Goal: Task Accomplishment & Management: Complete application form

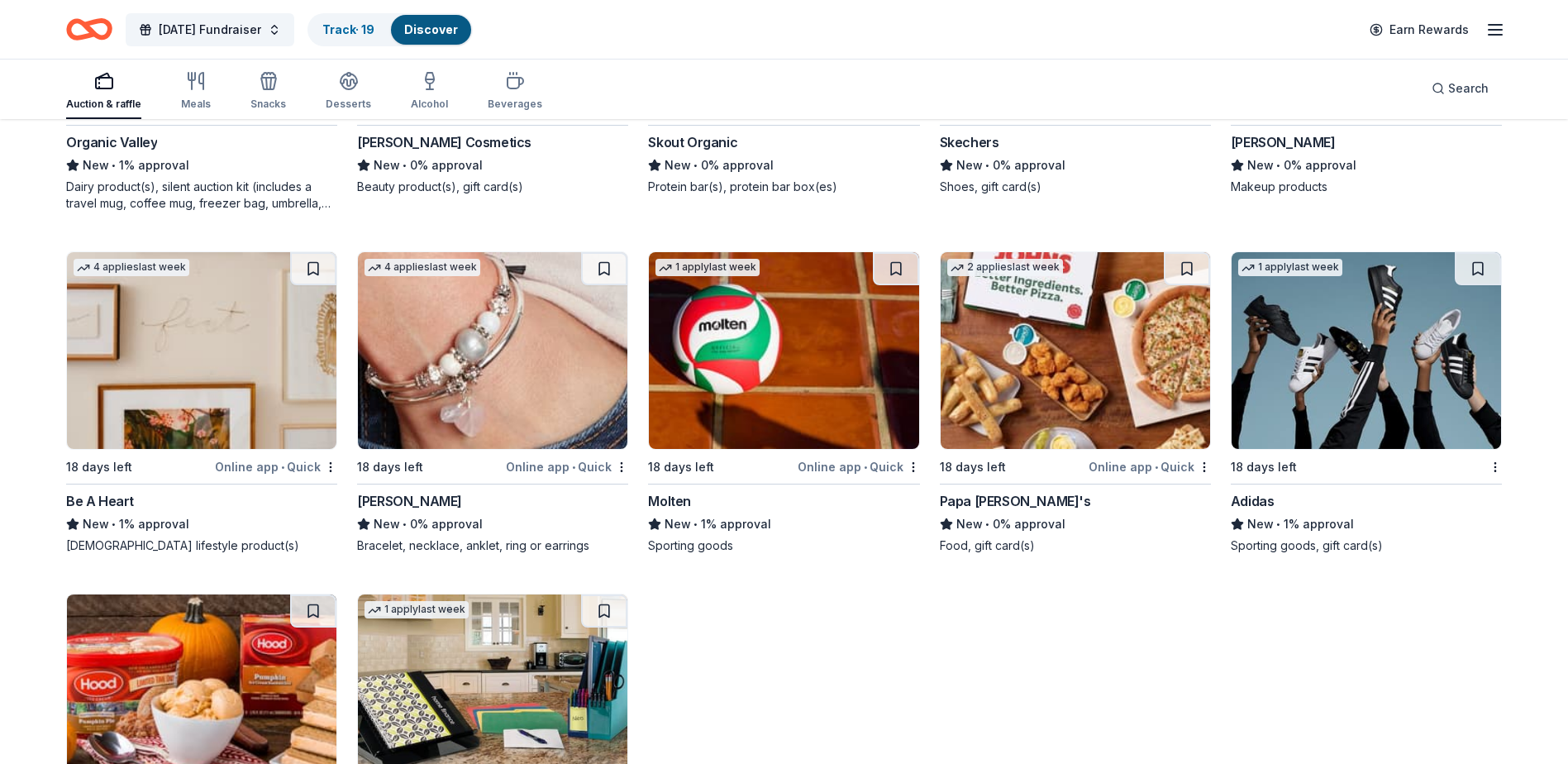
scroll to position [17551, 0]
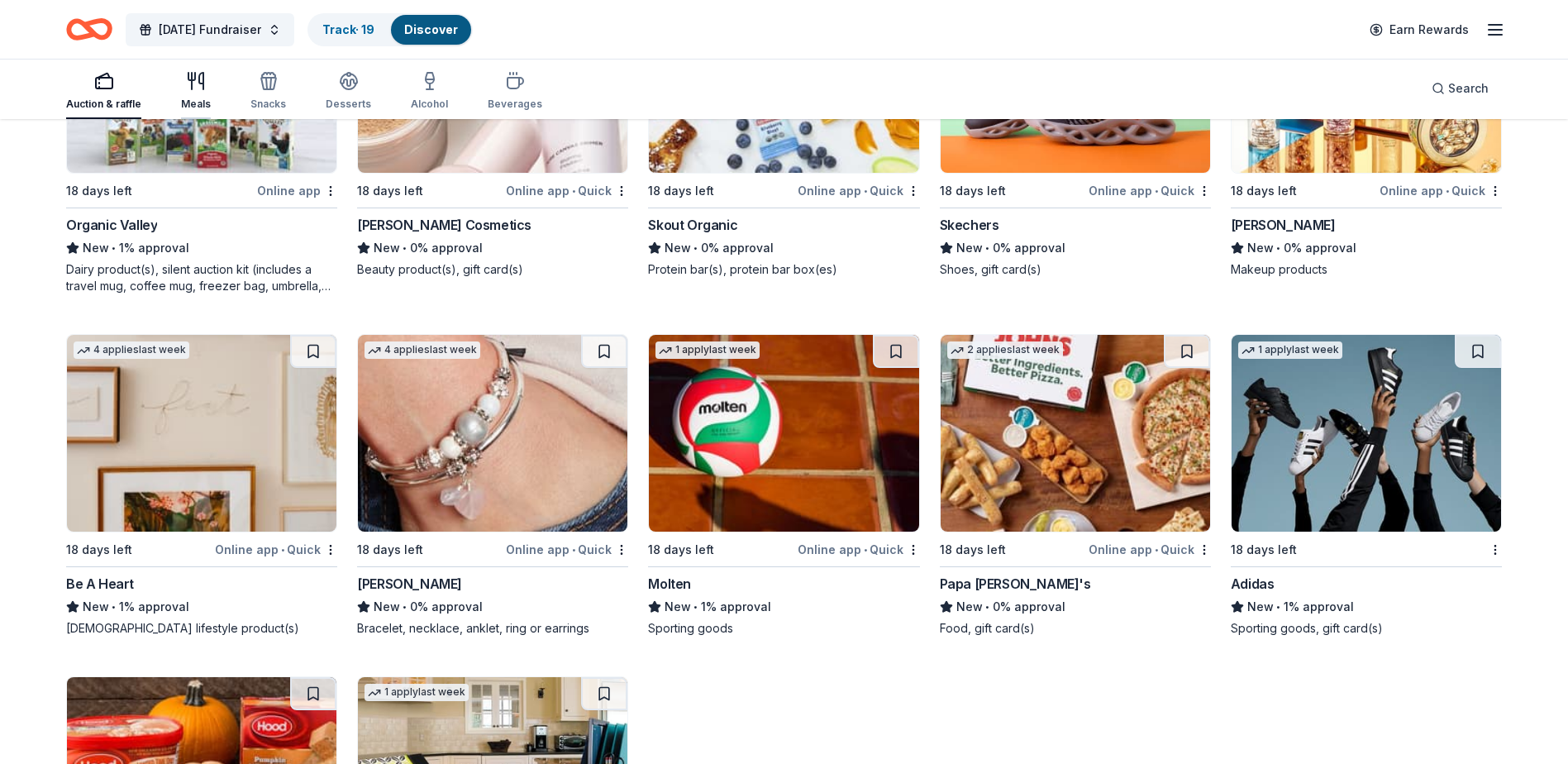
click at [191, 99] on div "Meals" at bounding box center [195, 104] width 30 height 13
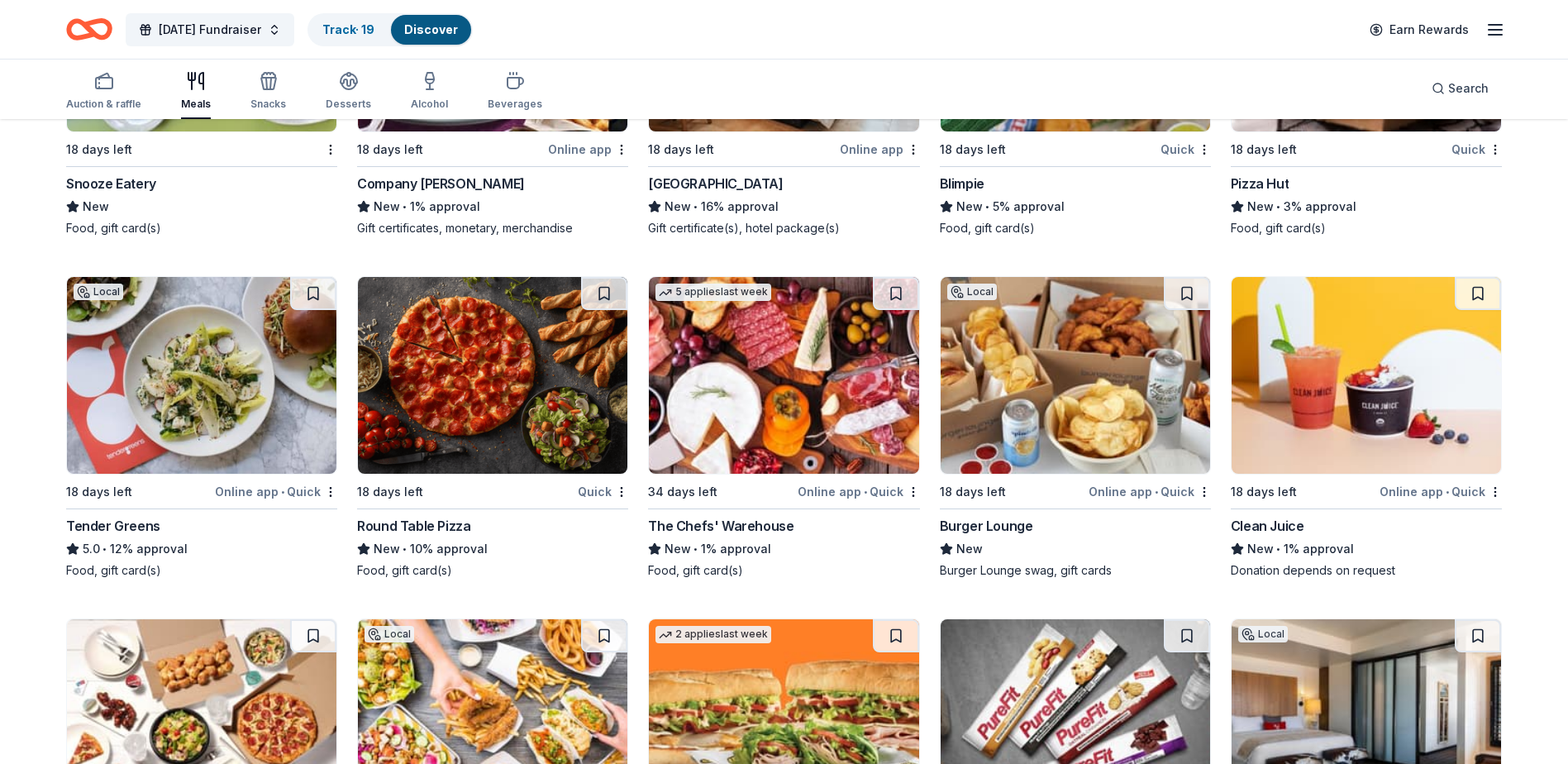
scroll to position [3890, 0]
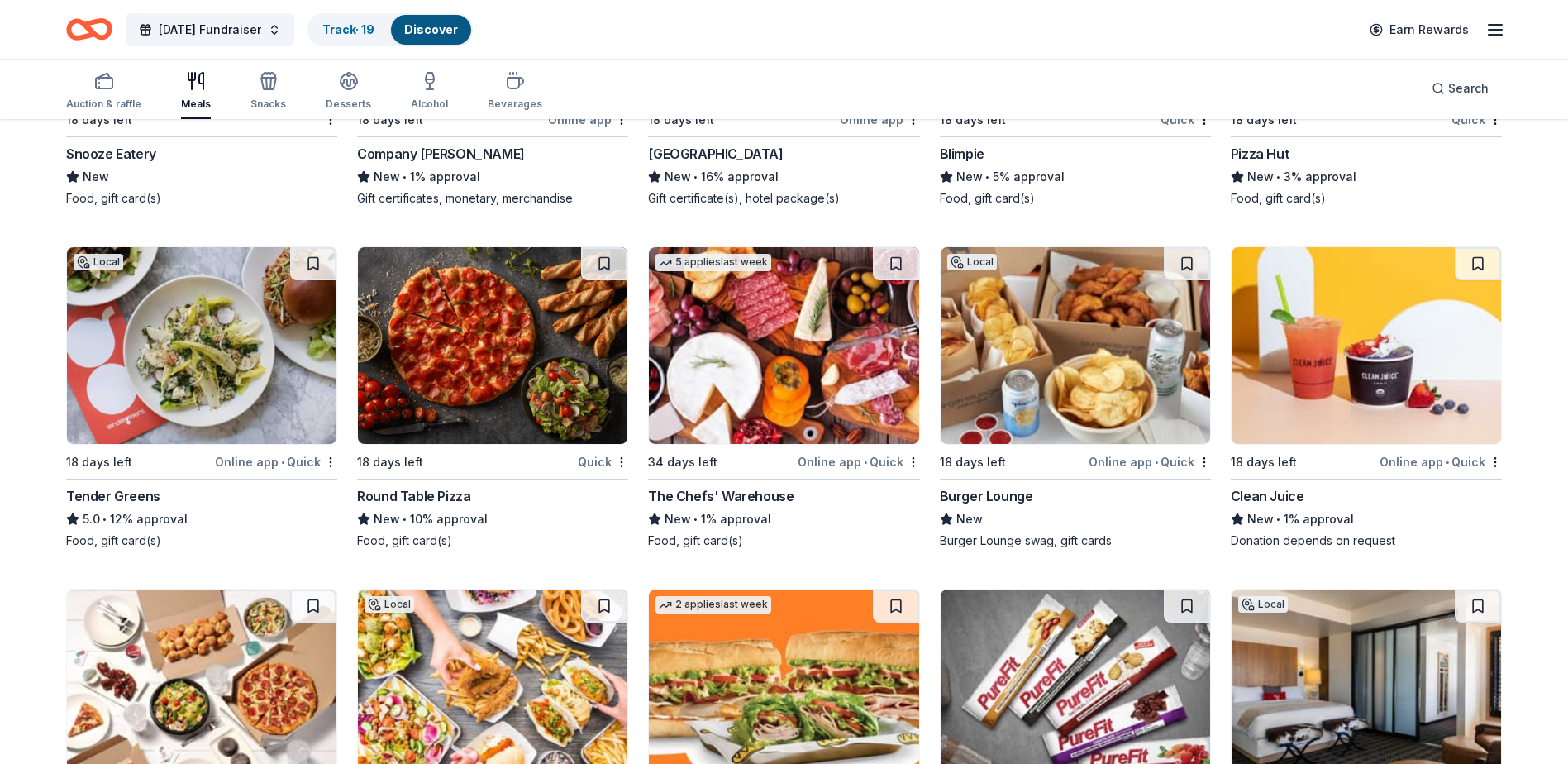
click at [759, 374] on img at bounding box center [784, 345] width 269 height 197
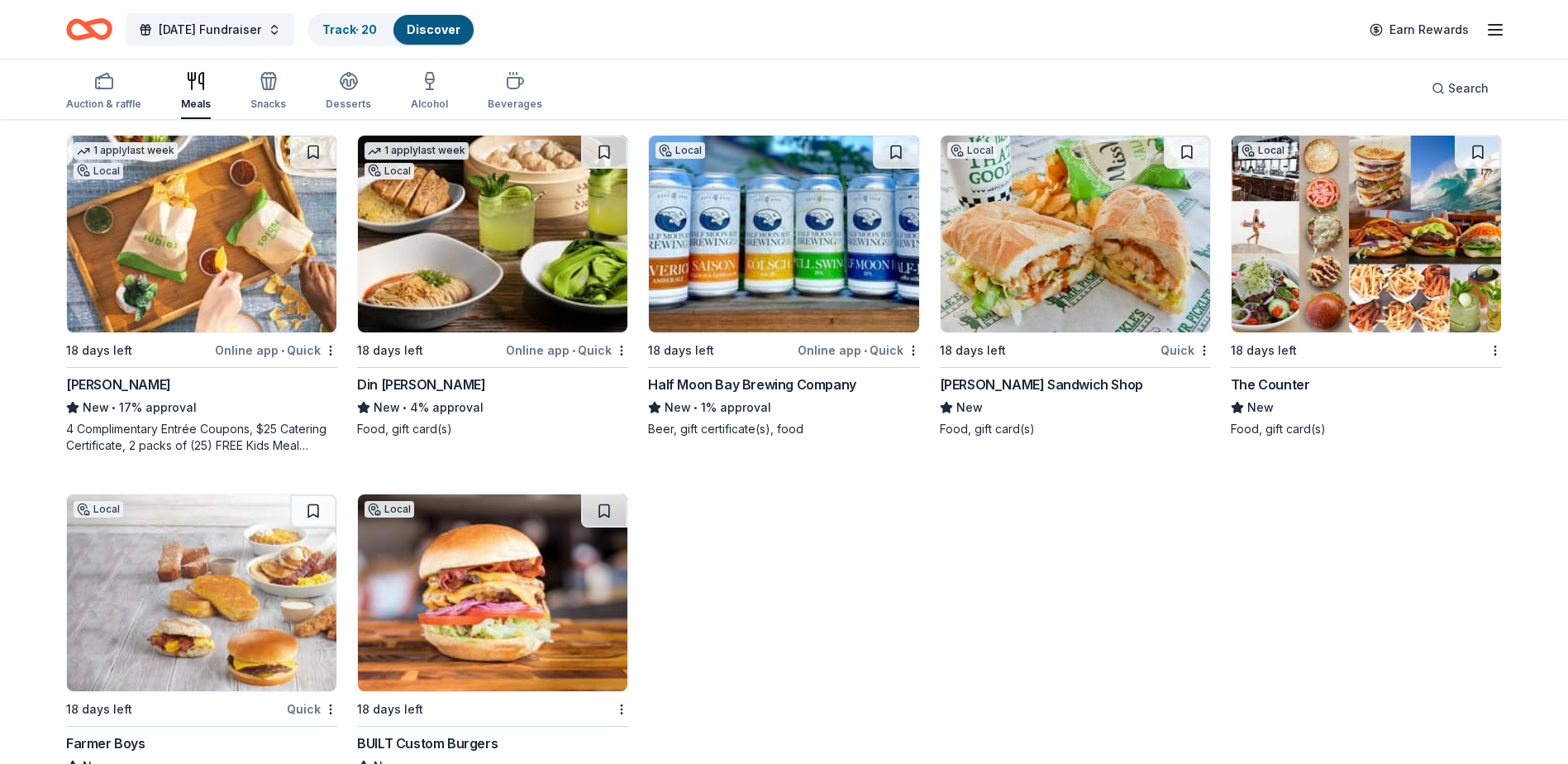
scroll to position [5696, 0]
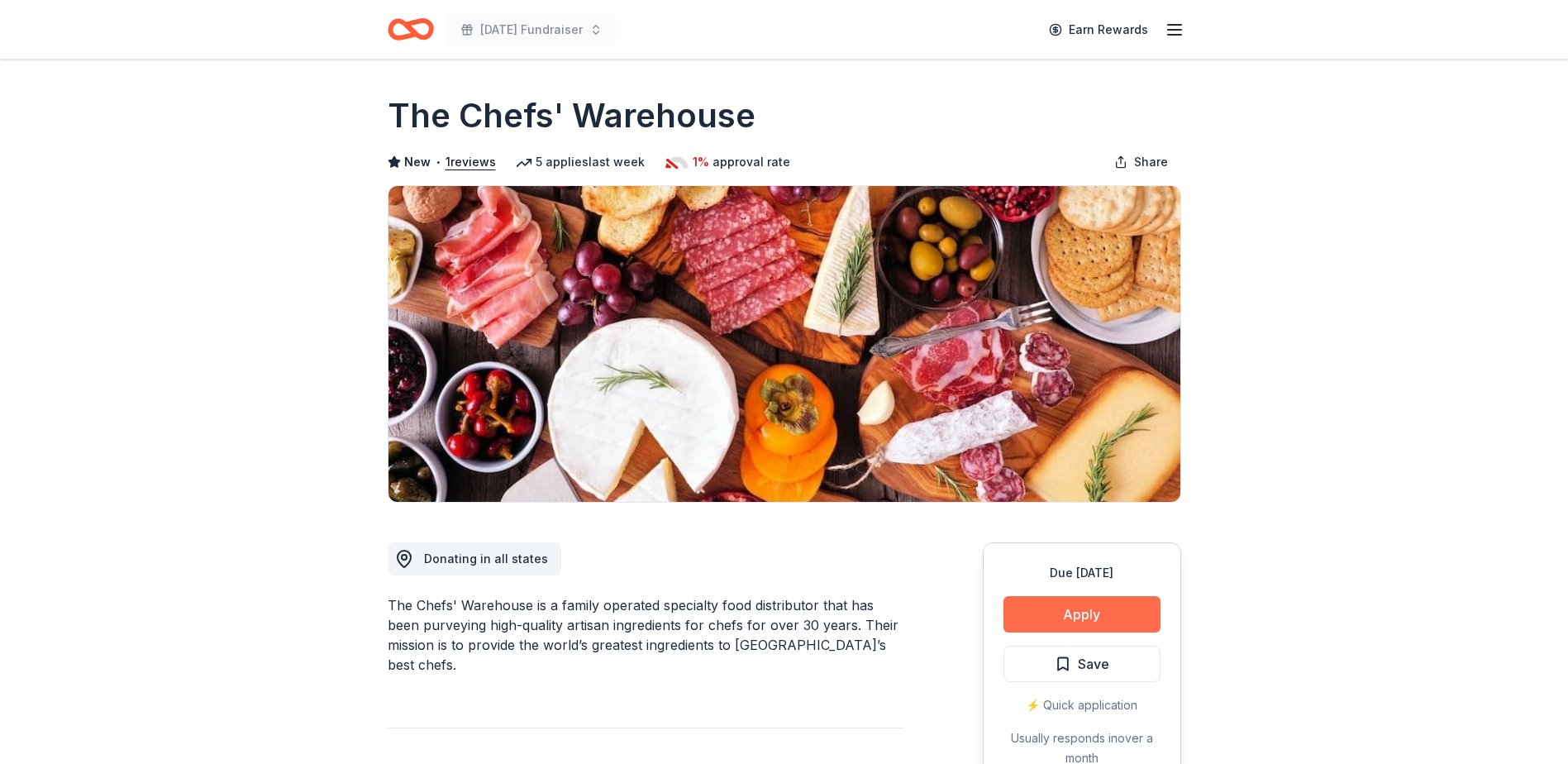
click at [1073, 618] on button "Apply" at bounding box center [1082, 614] width 157 height 37
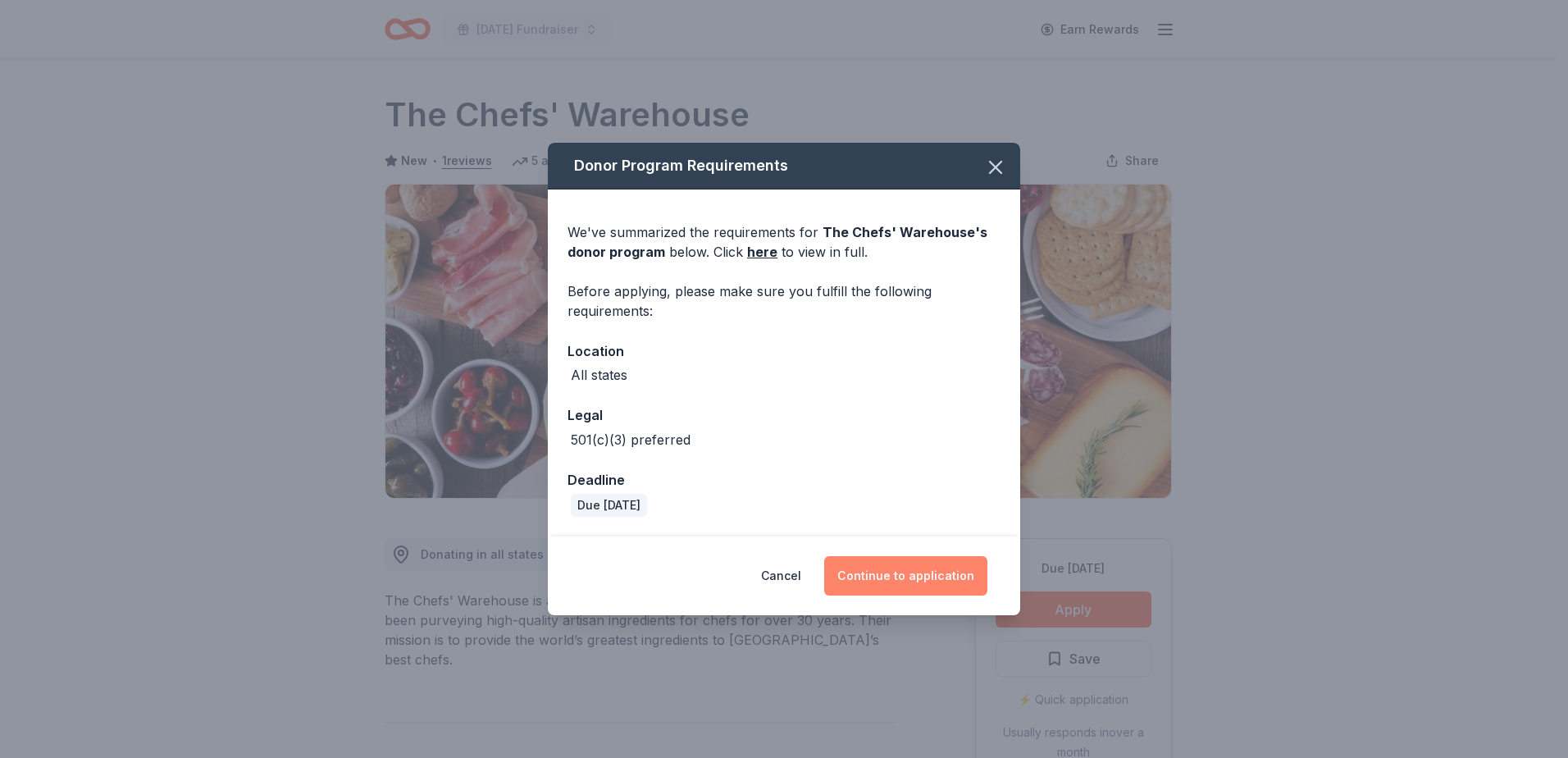
click at [933, 572] on button "Continue to application" at bounding box center [906, 576] width 163 height 39
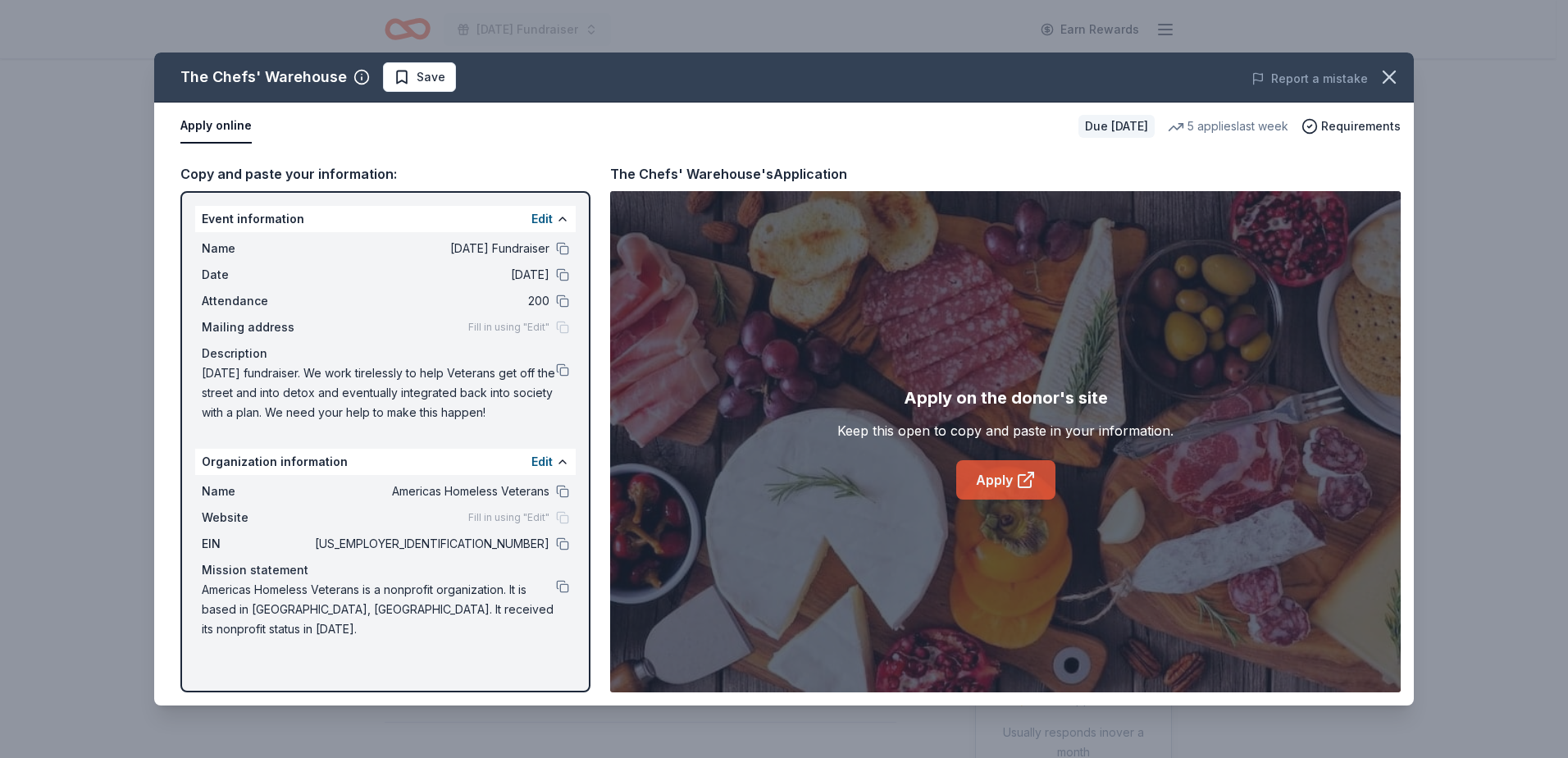
click at [998, 483] on link "Apply" at bounding box center [1006, 480] width 99 height 39
click at [426, 80] on span "Save" at bounding box center [431, 77] width 28 height 20
click at [427, 81] on html "Veterans Day Fundraiser Earn Rewards Due in 34 days Share The Chefs' Warehouse …" at bounding box center [784, 379] width 1568 height 758
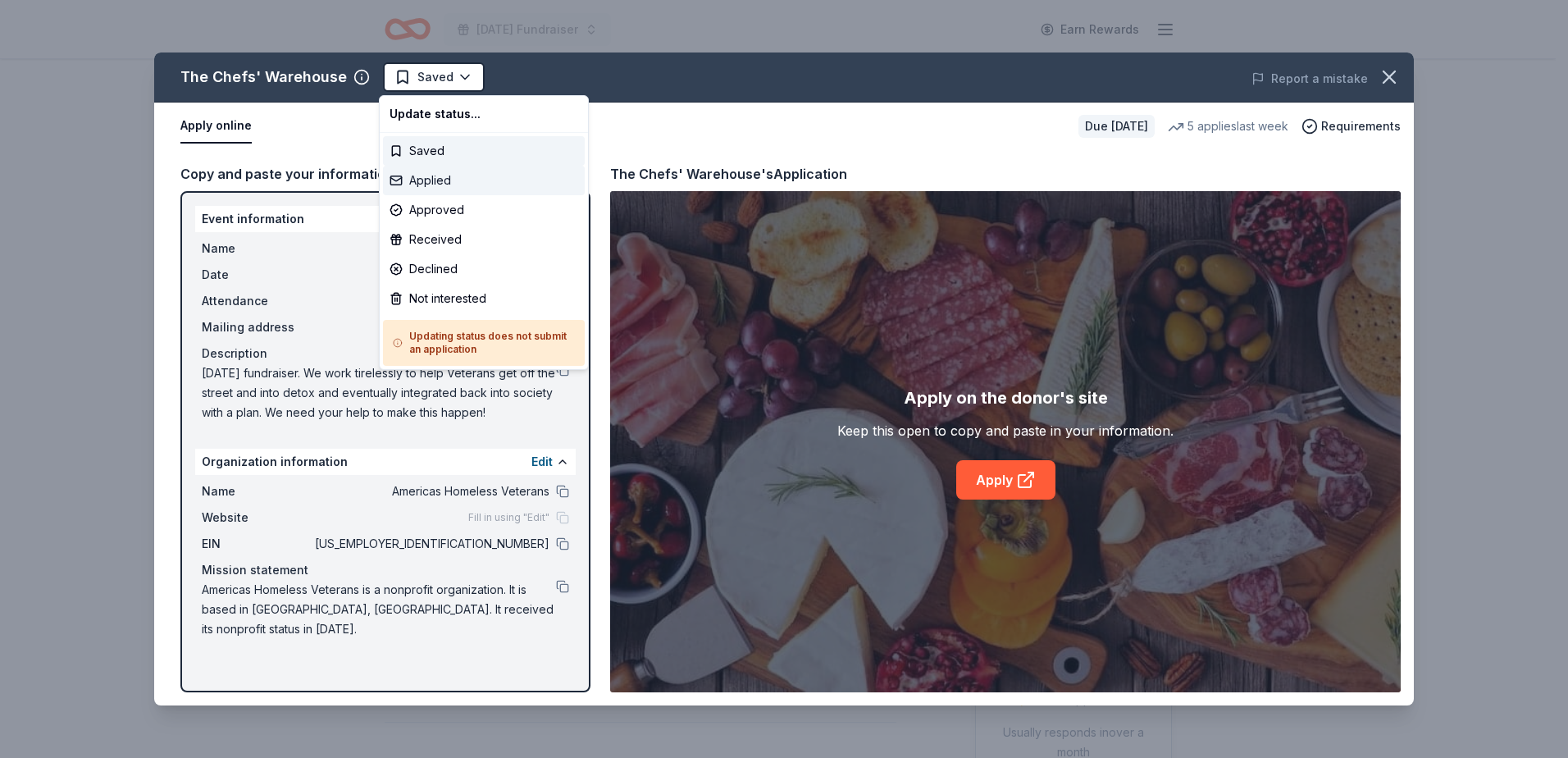
click at [462, 179] on div "Applied" at bounding box center [484, 180] width 201 height 29
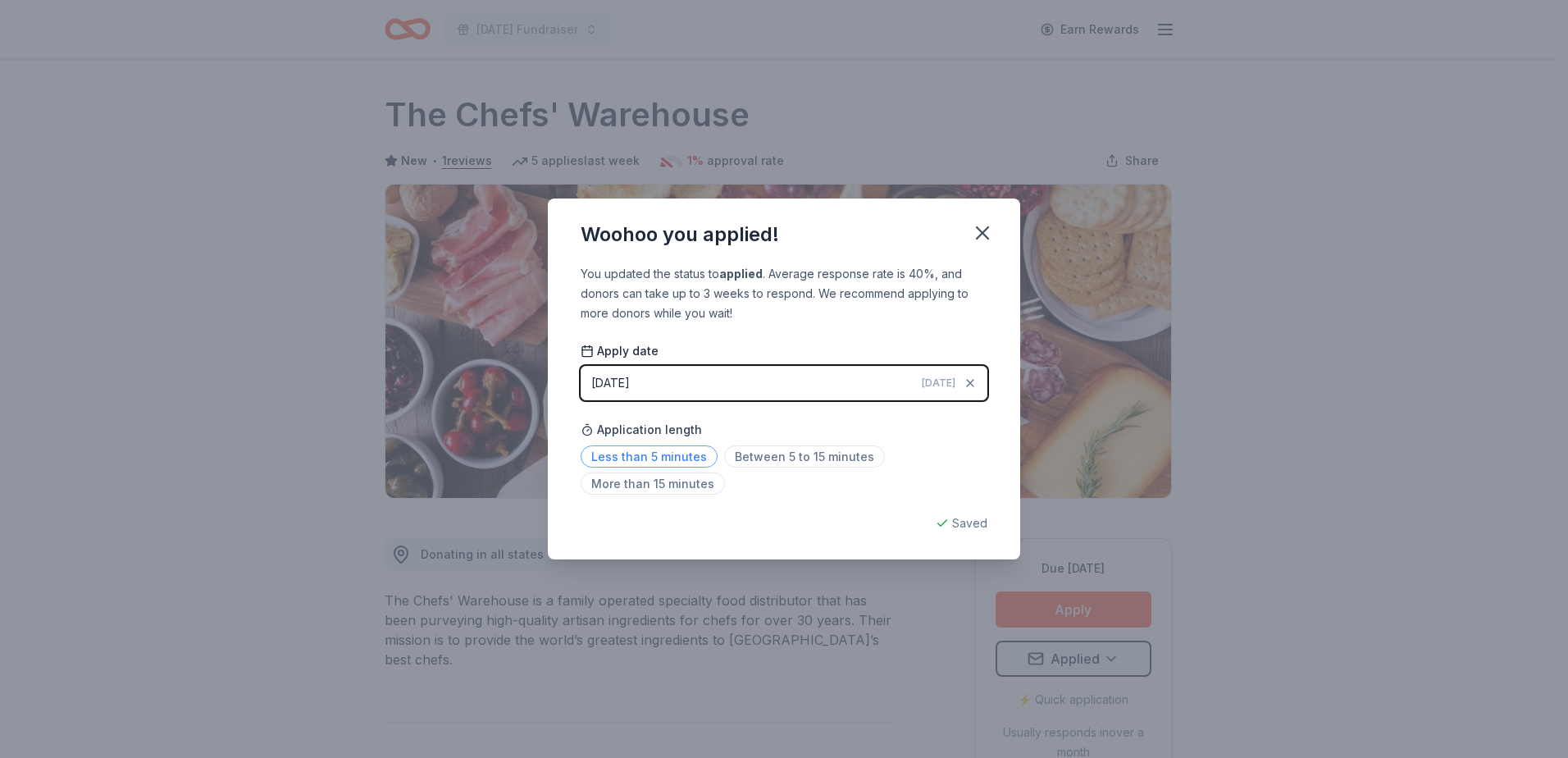
click at [672, 459] on span "Less than 5 minutes" at bounding box center [649, 456] width 137 height 22
click at [980, 232] on icon "button" at bounding box center [982, 233] width 23 height 23
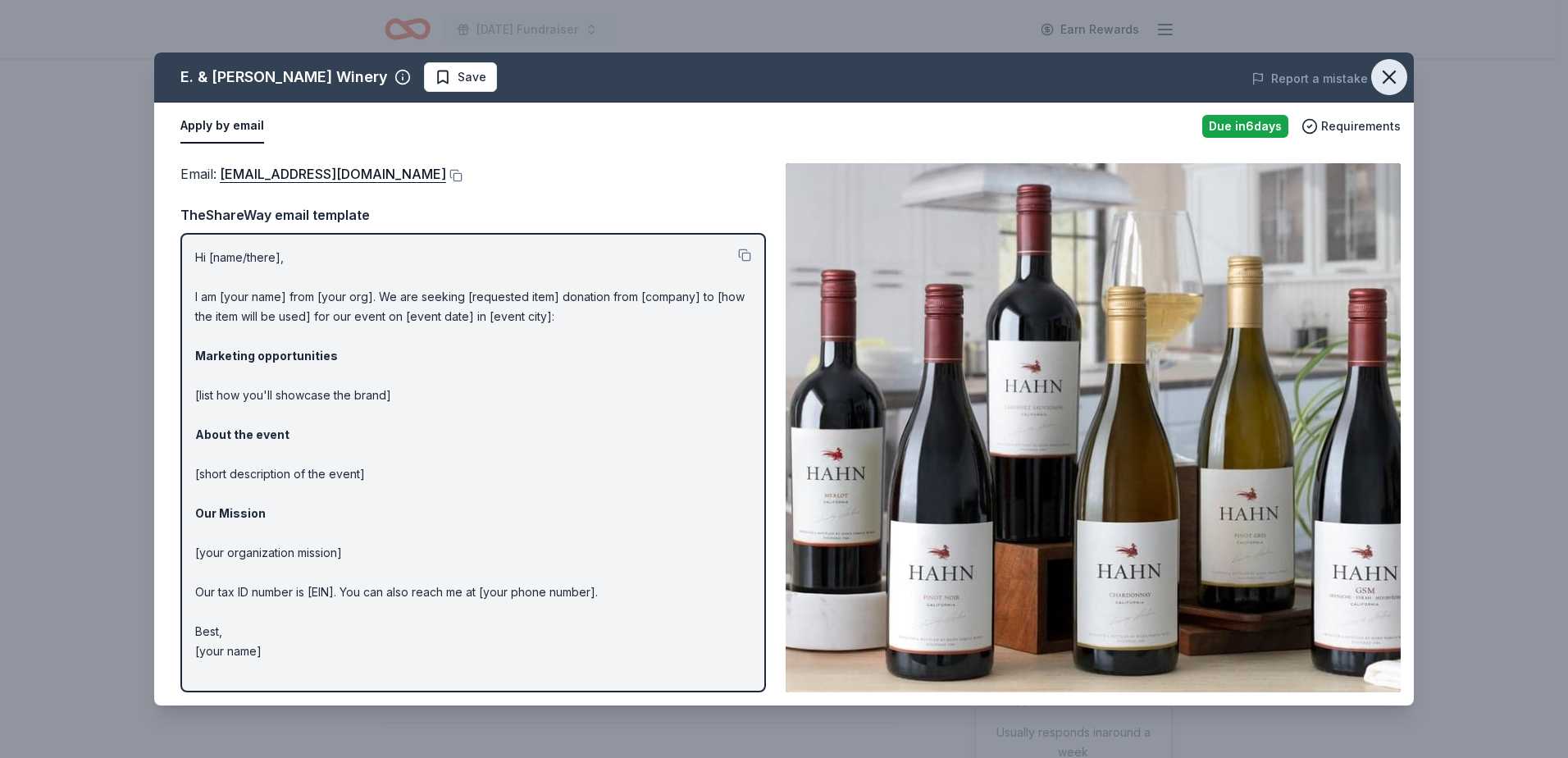
click at [1383, 74] on icon "button" at bounding box center [1390, 77] width 23 height 23
